Goal: Check status: Check status

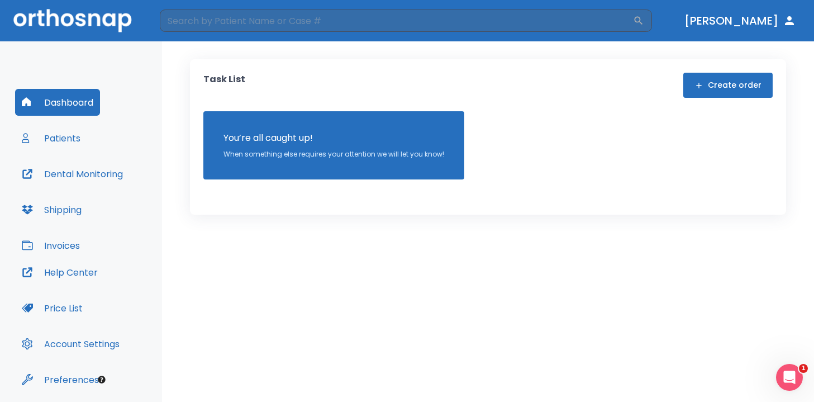
scroll to position [37, 0]
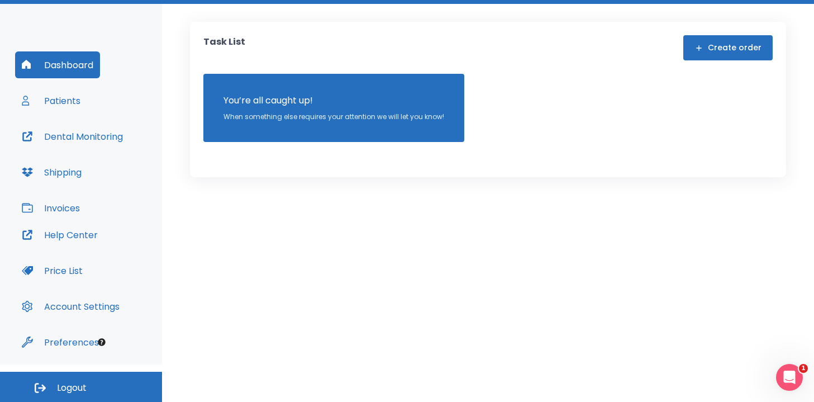
click at [79, 389] on span "Logout" at bounding box center [72, 388] width 30 height 12
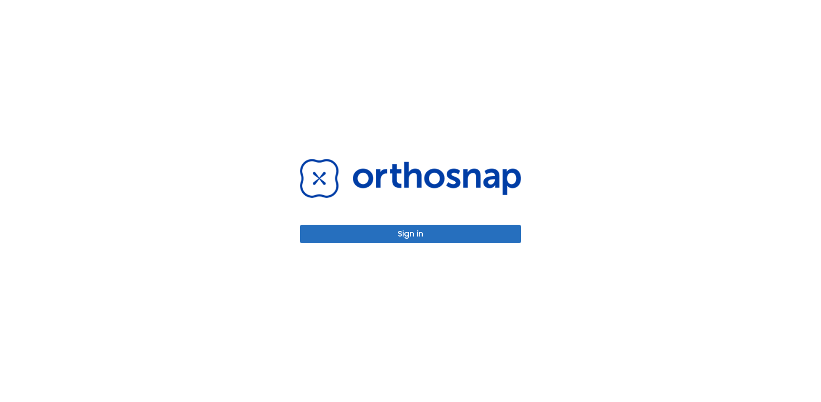
click at [431, 234] on button "Sign in" at bounding box center [410, 234] width 221 height 18
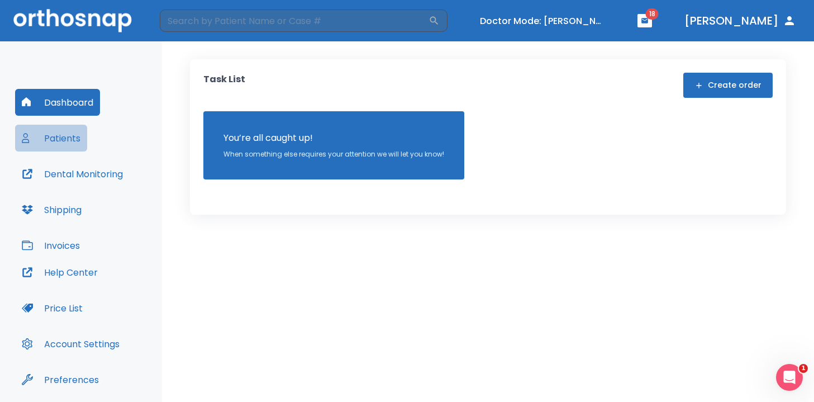
click at [63, 136] on button "Patients" at bounding box center [51, 138] width 72 height 27
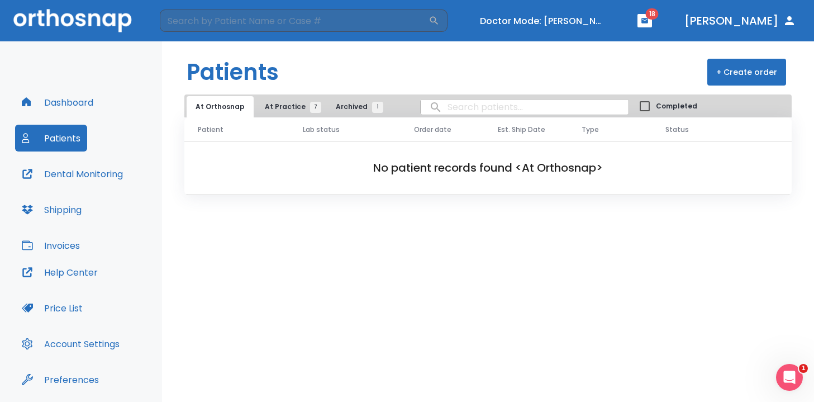
click at [297, 96] on div "At Orthosnap At Practice 7 Archived 1 Completed" at bounding box center [487, 105] width 607 height 23
click at [296, 103] on span "At Practice 7" at bounding box center [290, 107] width 51 height 10
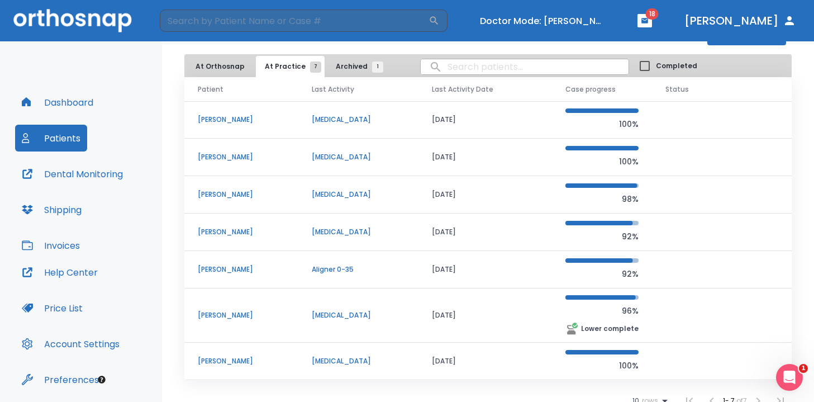
scroll to position [50, 0]
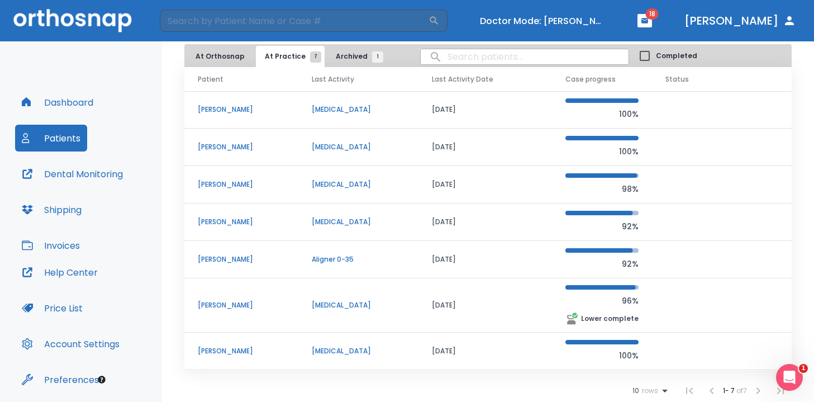
click at [235, 350] on p "Kelly Parsons" at bounding box center [241, 351] width 87 height 10
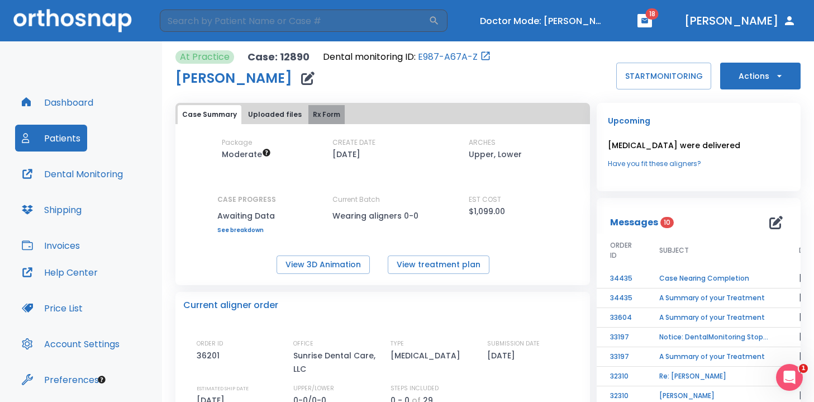
click at [313, 113] on button "Rx Form" at bounding box center [326, 114] width 36 height 19
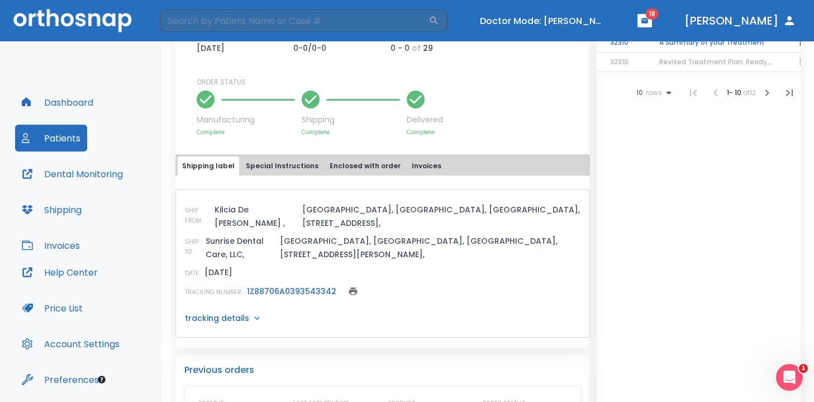
scroll to position [401, 0]
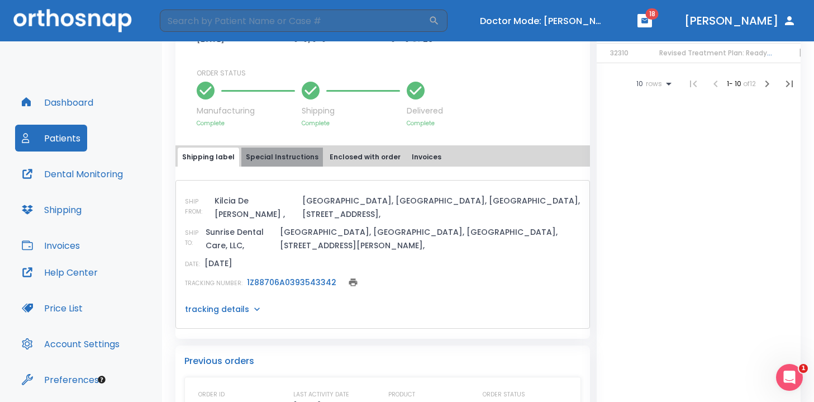
click at [295, 164] on button "Special Instructions" at bounding box center [282, 156] width 82 height 19
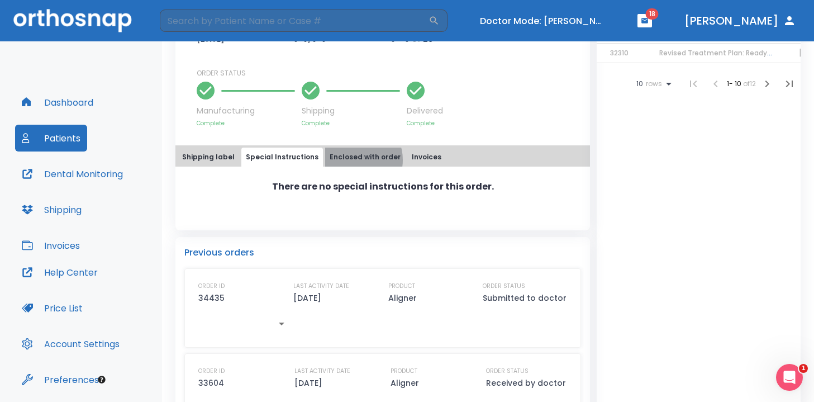
click at [345, 160] on button "Enclosed with order" at bounding box center [365, 156] width 80 height 19
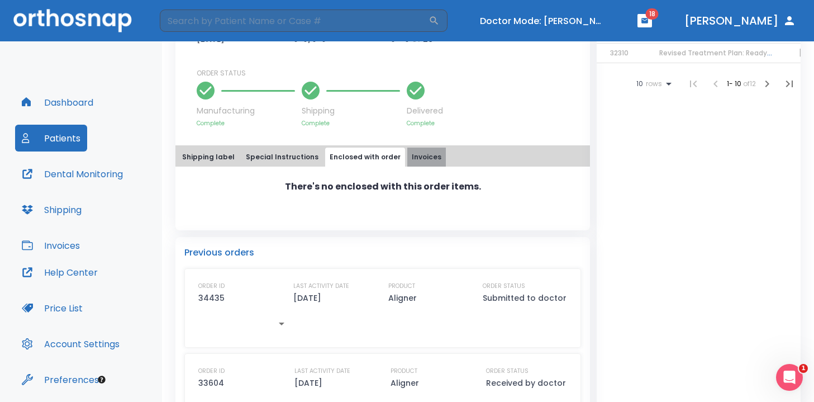
click at [418, 158] on button "Invoices" at bounding box center [426, 156] width 39 height 19
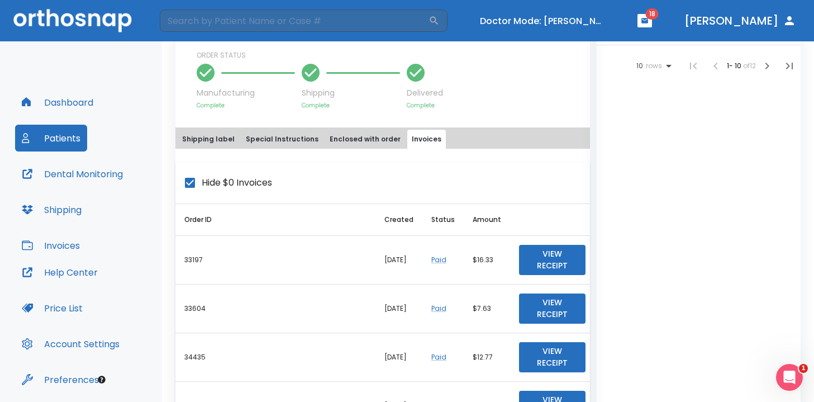
scroll to position [396, 0]
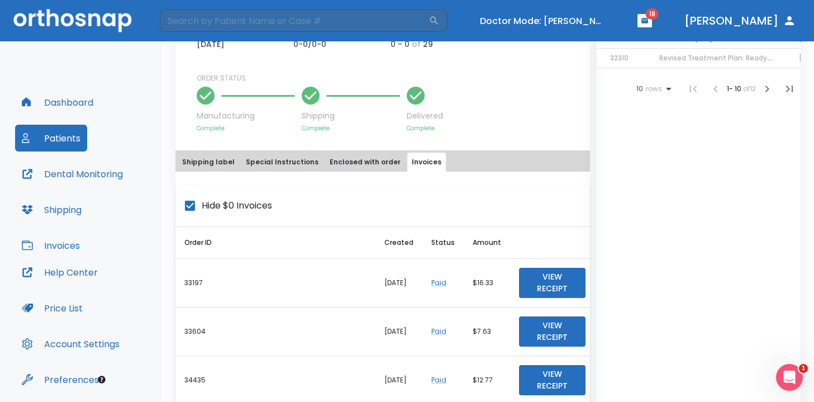
click at [191, 166] on button "Shipping label" at bounding box center [208, 162] width 61 height 19
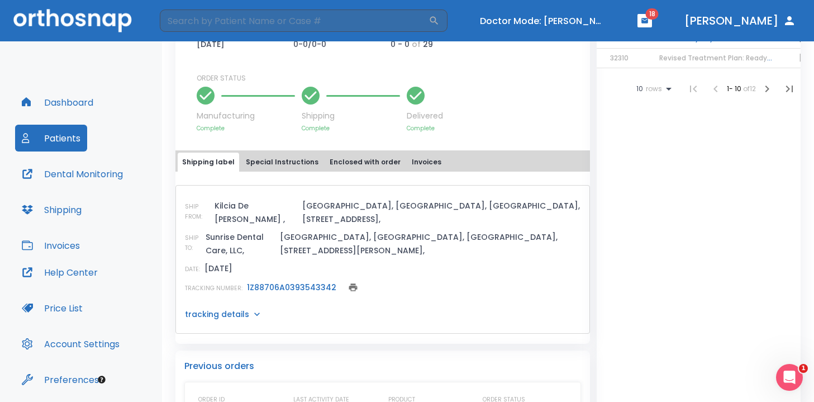
scroll to position [407, 0]
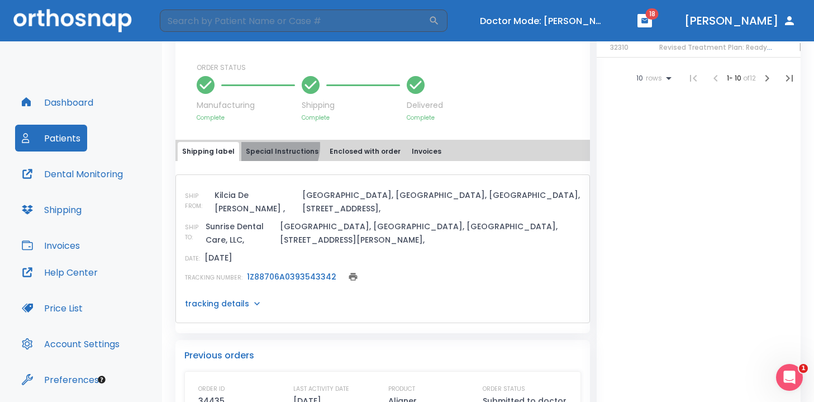
click at [264, 146] on button "Special Instructions" at bounding box center [282, 151] width 82 height 19
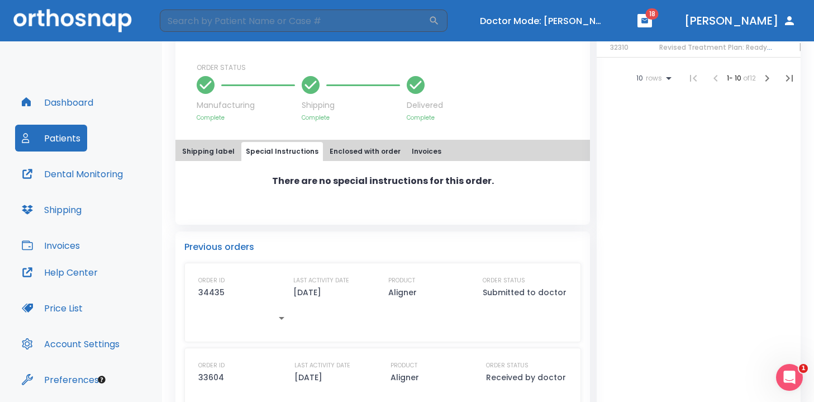
click at [352, 149] on button "Enclosed with order" at bounding box center [365, 151] width 80 height 19
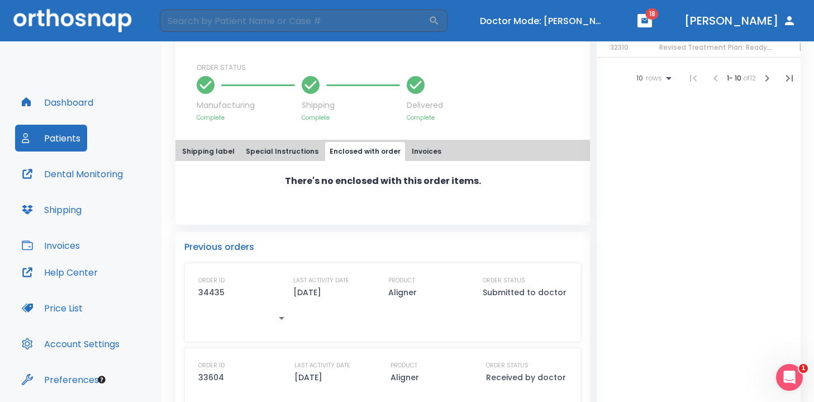
click at [407, 155] on button "Invoices" at bounding box center [426, 151] width 39 height 19
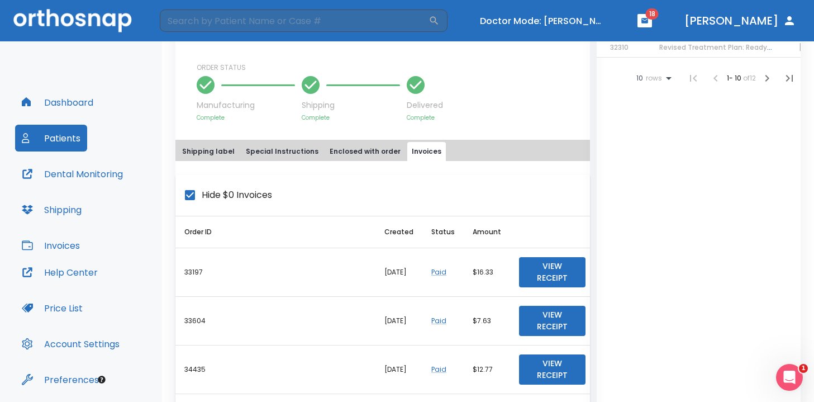
scroll to position [393, 0]
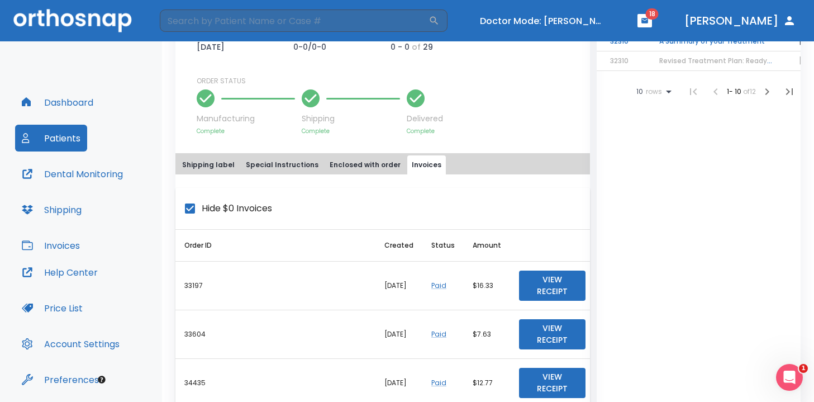
click at [236, 164] on div "Shipping label Special Instructions Enclosed with order Invoices" at bounding box center [383, 164] width 410 height 19
click at [226, 163] on button "Shipping label" at bounding box center [208, 164] width 61 height 19
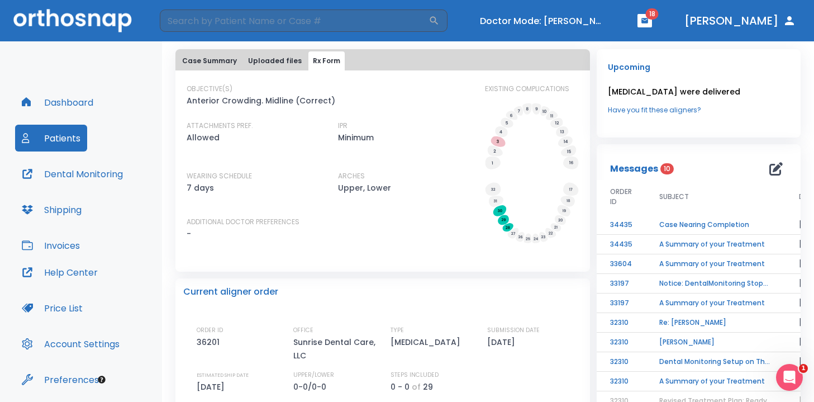
scroll to position [40, 0]
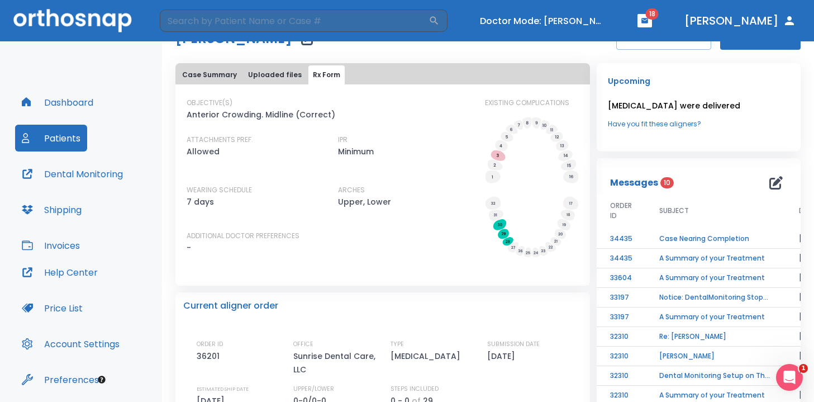
click at [202, 79] on button "Case Summary" at bounding box center [210, 74] width 64 height 19
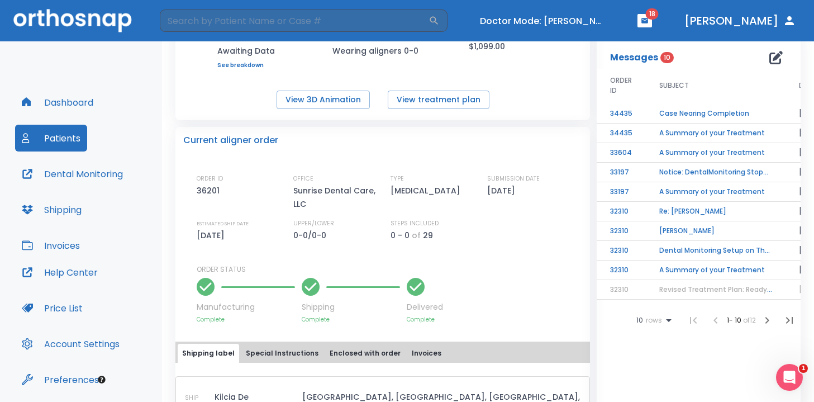
scroll to position [172, 0]
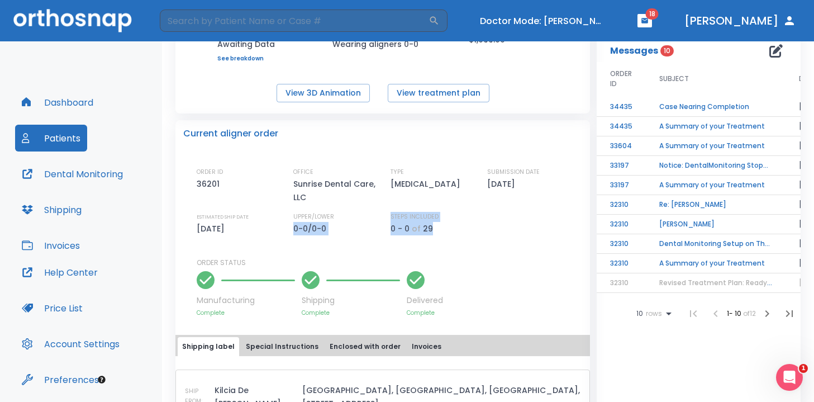
drag, startPoint x: 426, startPoint y: 228, endPoint x: 374, endPoint y: 229, distance: 51.4
click at [374, 229] on div "ORDER ID 36201 OFFICE Sunrise Dental Care, LLC TYPE Retainer SUBMISSION DATE 08…" at bounding box center [390, 201] width 386 height 68
click at [374, 229] on div "UPPER/LOWER 0-0/0-0" at bounding box center [340, 223] width 95 height 23
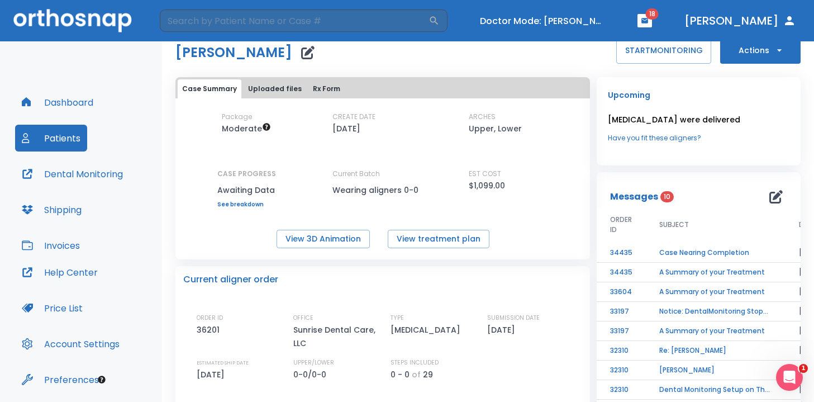
scroll to position [0, 0]
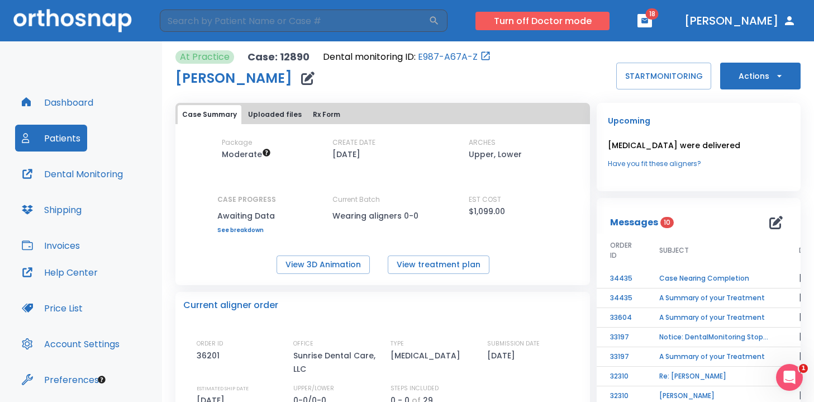
click at [605, 18] on button "Turn off Doctor mode" at bounding box center [542, 21] width 134 height 18
